Goal: Communication & Community: Share content

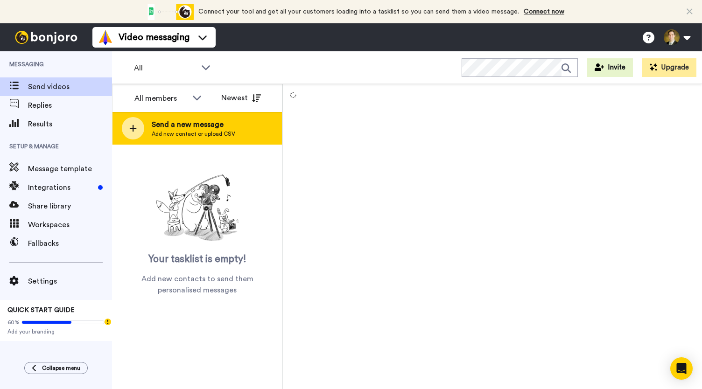
click at [134, 130] on icon at bounding box center [132, 128] width 7 height 8
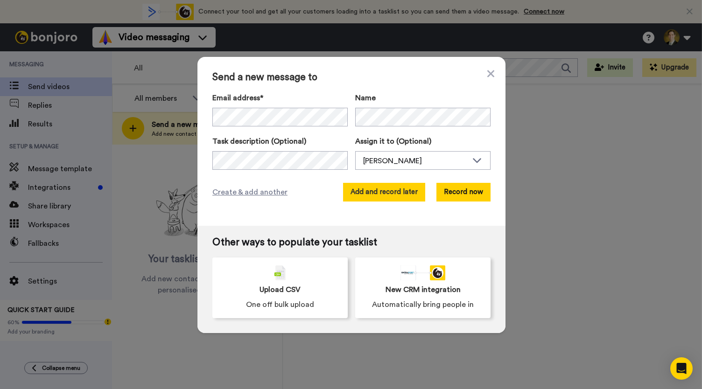
click at [376, 190] on button "Add and record later" at bounding box center [384, 192] width 82 height 19
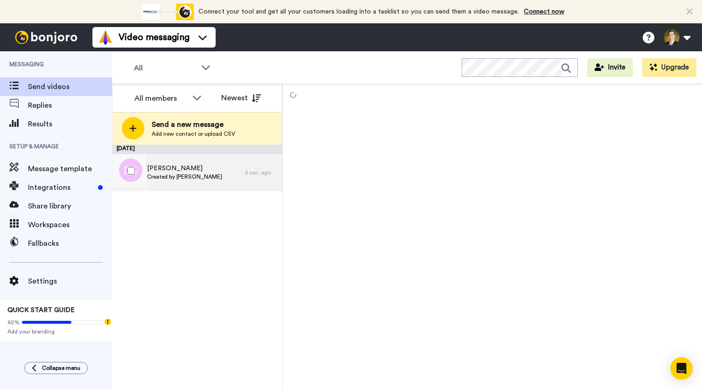
click at [187, 179] on span "Created by [PERSON_NAME]" at bounding box center [184, 176] width 75 height 7
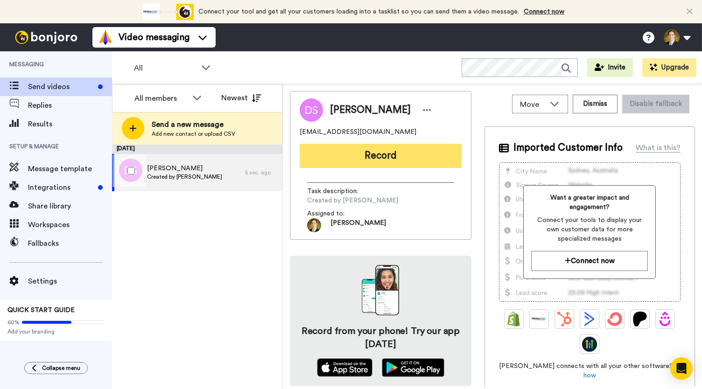
click at [360, 163] on button "Record" at bounding box center [381, 156] width 162 height 24
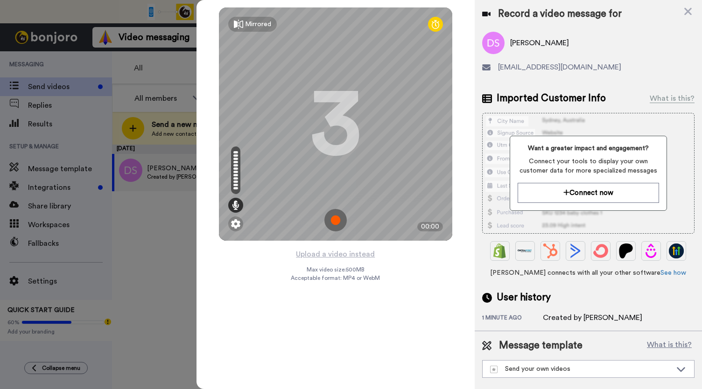
click at [335, 221] on img at bounding box center [336, 220] width 22 height 22
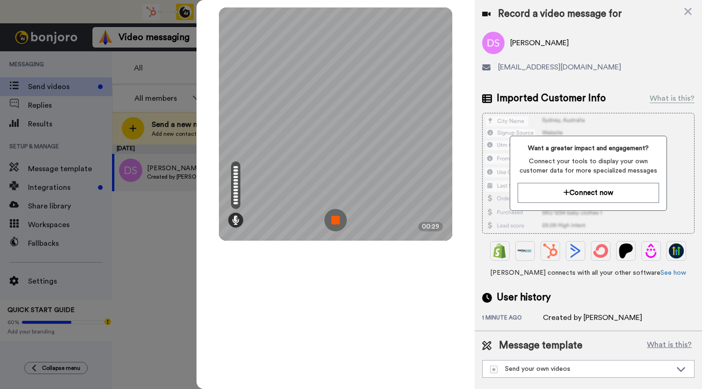
click at [335, 221] on img at bounding box center [336, 220] width 22 height 22
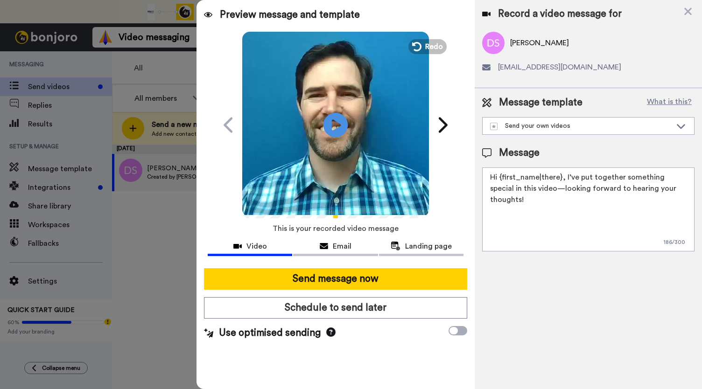
click at [337, 124] on icon "Play/Pause" at bounding box center [336, 125] width 25 height 44
click at [333, 249] on span "Email" at bounding box center [342, 246] width 19 height 11
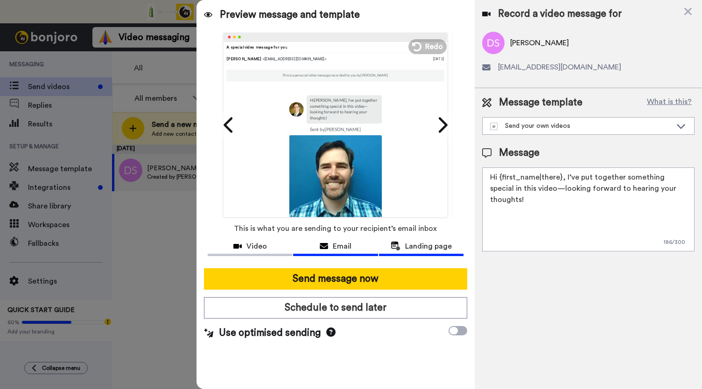
drag, startPoint x: 420, startPoint y: 249, endPoint x: 410, endPoint y: 251, distance: 10.4
click at [420, 249] on span "Landing page" at bounding box center [428, 246] width 47 height 11
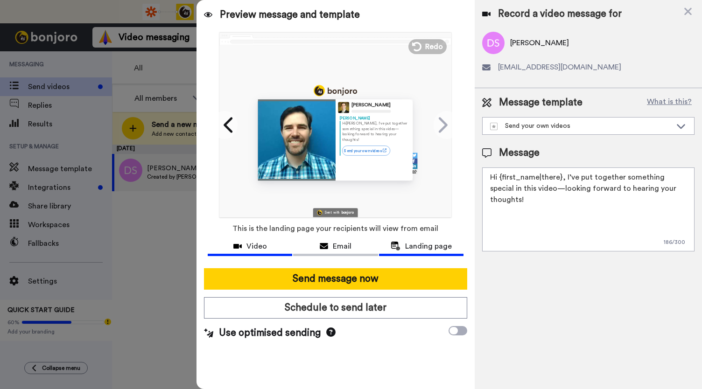
click at [249, 247] on span "Video" at bounding box center [257, 246] width 21 height 11
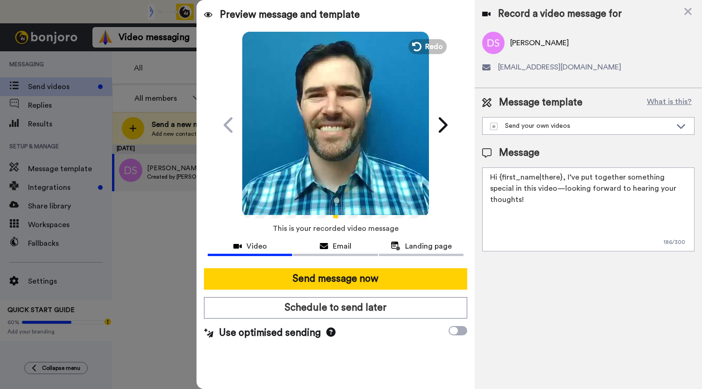
click at [320, 161] on video at bounding box center [335, 123] width 187 height 187
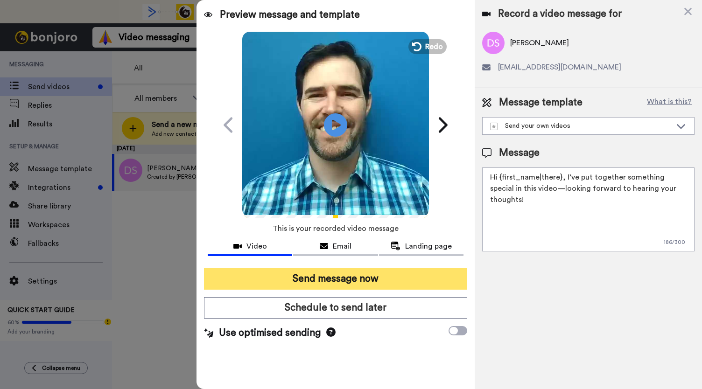
click at [313, 280] on button "Send message now" at bounding box center [335, 278] width 263 height 21
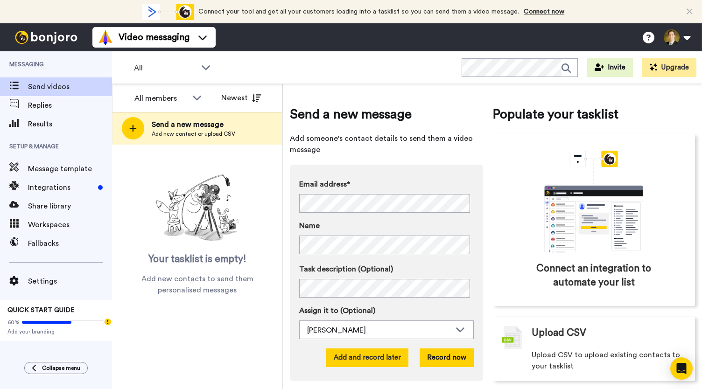
click at [364, 363] on button "Add and record later" at bounding box center [367, 358] width 82 height 19
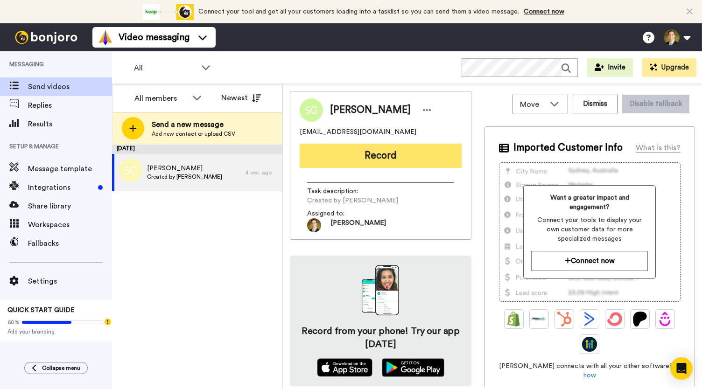
click at [385, 153] on button "Record" at bounding box center [381, 156] width 162 height 24
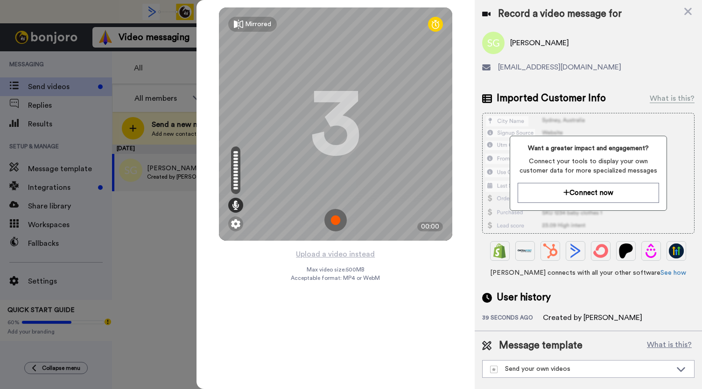
click at [335, 221] on img at bounding box center [336, 220] width 22 height 22
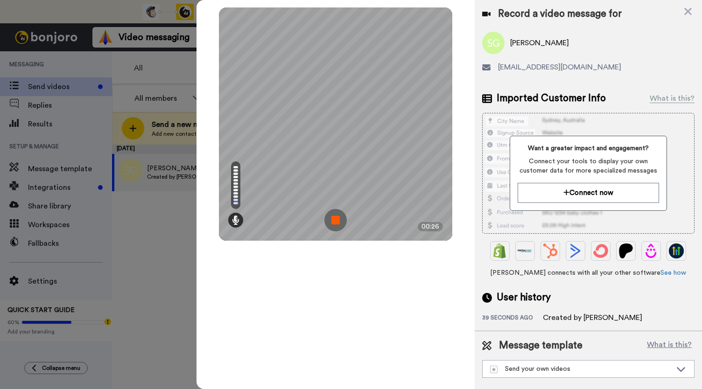
click at [337, 220] on img at bounding box center [336, 220] width 22 height 22
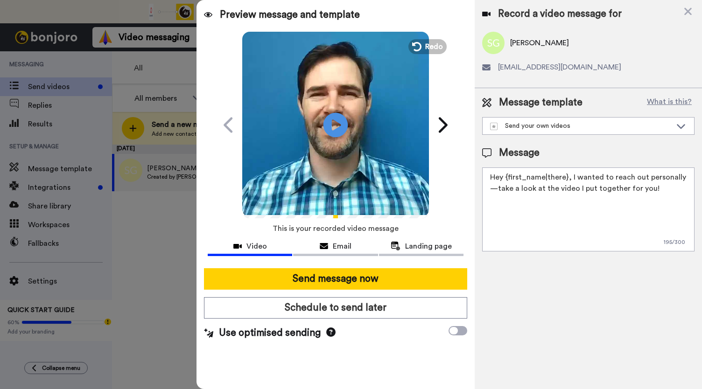
click at [329, 130] on icon at bounding box center [336, 125] width 25 height 25
click at [327, 246] on icon at bounding box center [324, 246] width 8 height 7
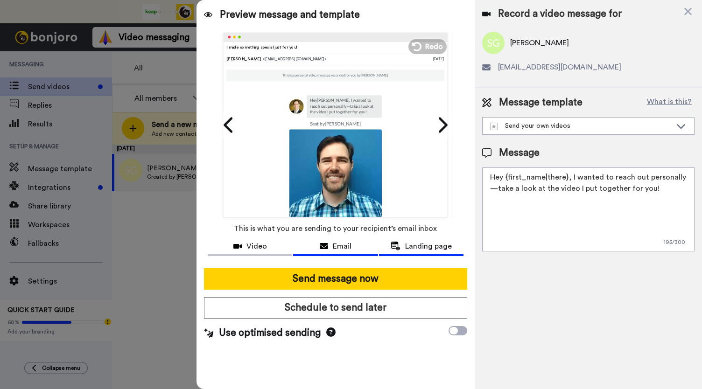
click at [406, 245] on span "Landing page" at bounding box center [428, 246] width 47 height 11
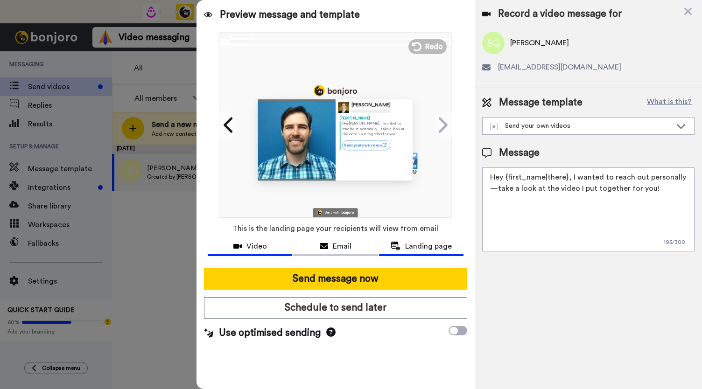
click at [247, 247] on div "Video" at bounding box center [250, 246] width 85 height 11
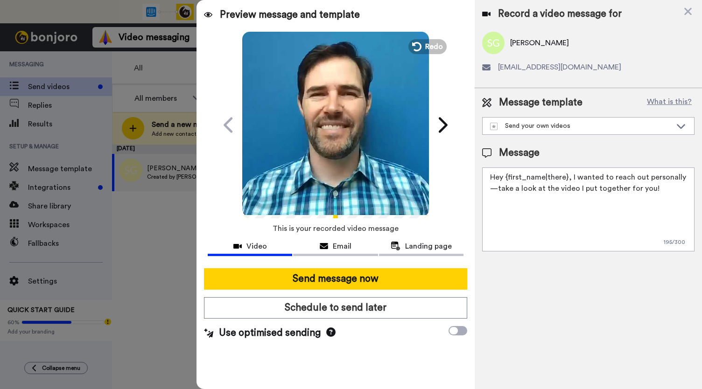
click at [325, 154] on video at bounding box center [335, 123] width 187 height 187
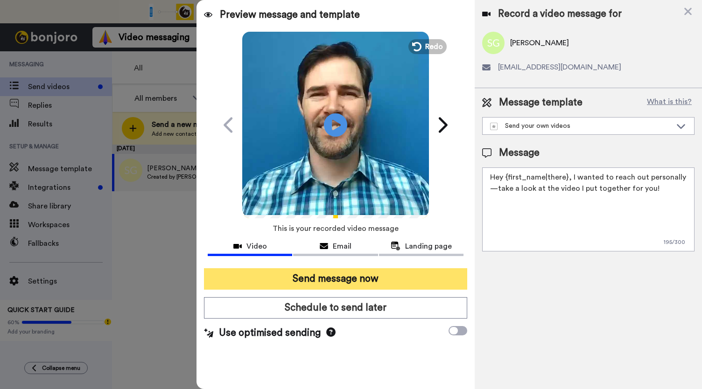
click at [326, 282] on button "Send message now" at bounding box center [335, 278] width 263 height 21
